Goal: Information Seeking & Learning: Learn about a topic

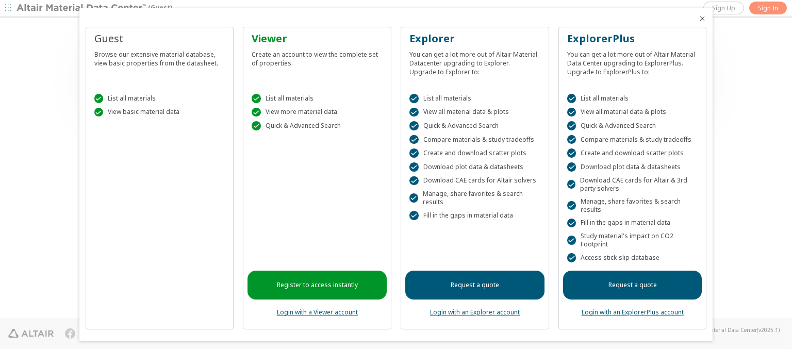
click at [698, 19] on icon "Close" at bounding box center [702, 18] width 8 height 8
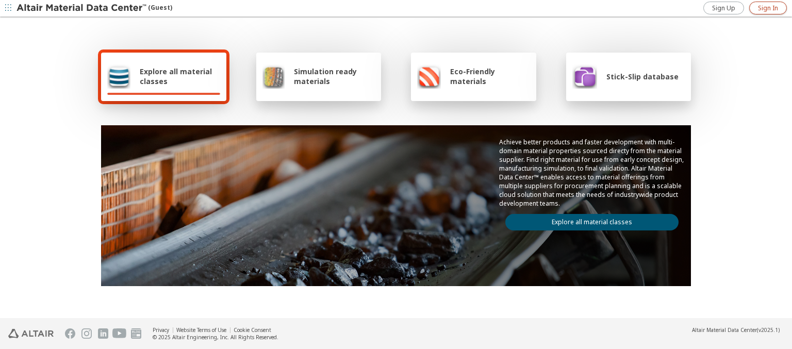
click at [768, 8] on span "Sign In" at bounding box center [768, 8] width 20 height 8
click at [82, 8] on img at bounding box center [83, 8] width 132 height 10
click at [176, 76] on span "Explore all material classes" at bounding box center [180, 77] width 80 height 20
click at [588, 220] on link "Explore all material classes" at bounding box center [592, 222] width 173 height 17
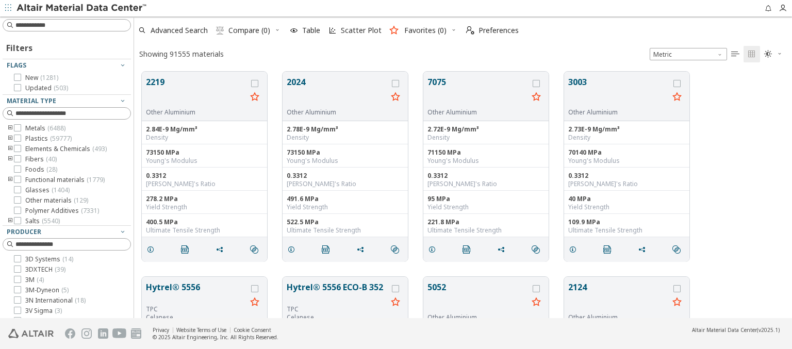
scroll to position [247, 650]
click at [490, 30] on span "Preferences" at bounding box center [499, 30] width 40 height 7
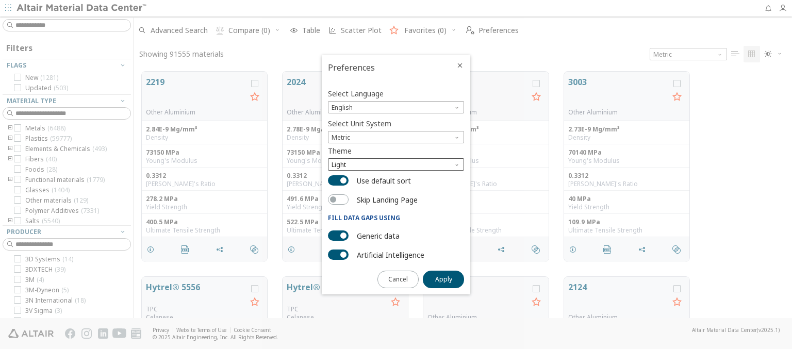
click at [396, 165] on span "Light" at bounding box center [396, 164] width 136 height 12
click at [339, 202] on span "Dark" at bounding box center [340, 202] width 14 height 8
click at [444, 279] on span "Apply" at bounding box center [443, 279] width 17 height 8
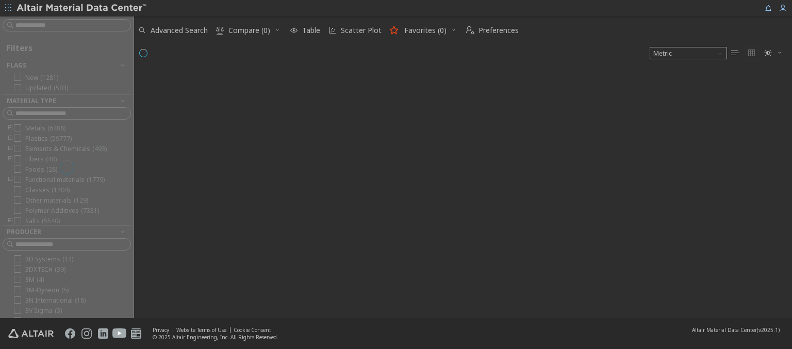
type input "****"
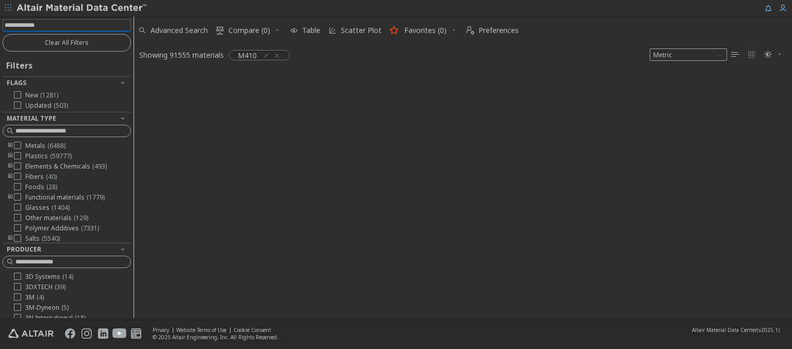
scroll to position [245, 650]
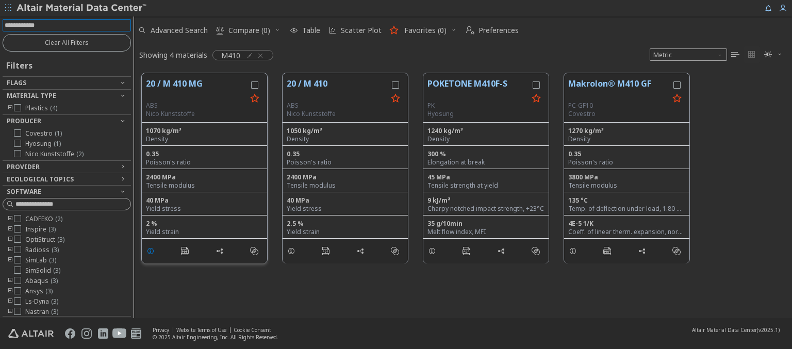
click at [152, 250] on icon "grid" at bounding box center [151, 251] width 8 height 8
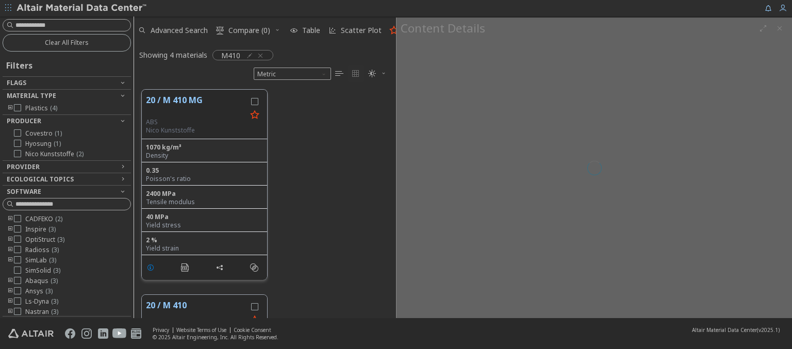
scroll to position [229, 254]
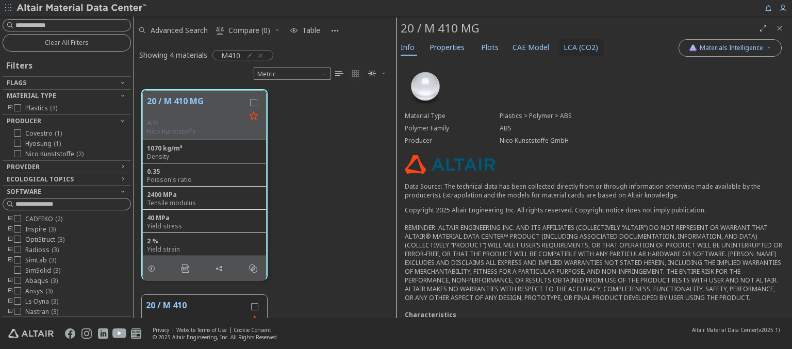
click at [575, 47] on span "LCA (CO2)" at bounding box center [581, 47] width 35 height 17
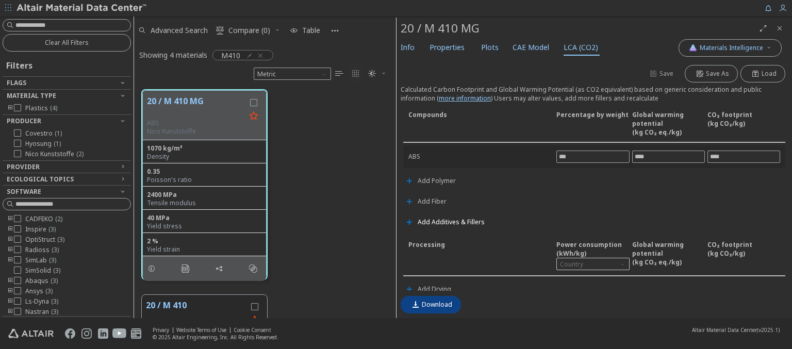
click at [450, 220] on span "Add Additives & Fillers" at bounding box center [451, 222] width 67 height 6
